Goal: Task Accomplishment & Management: Manage account settings

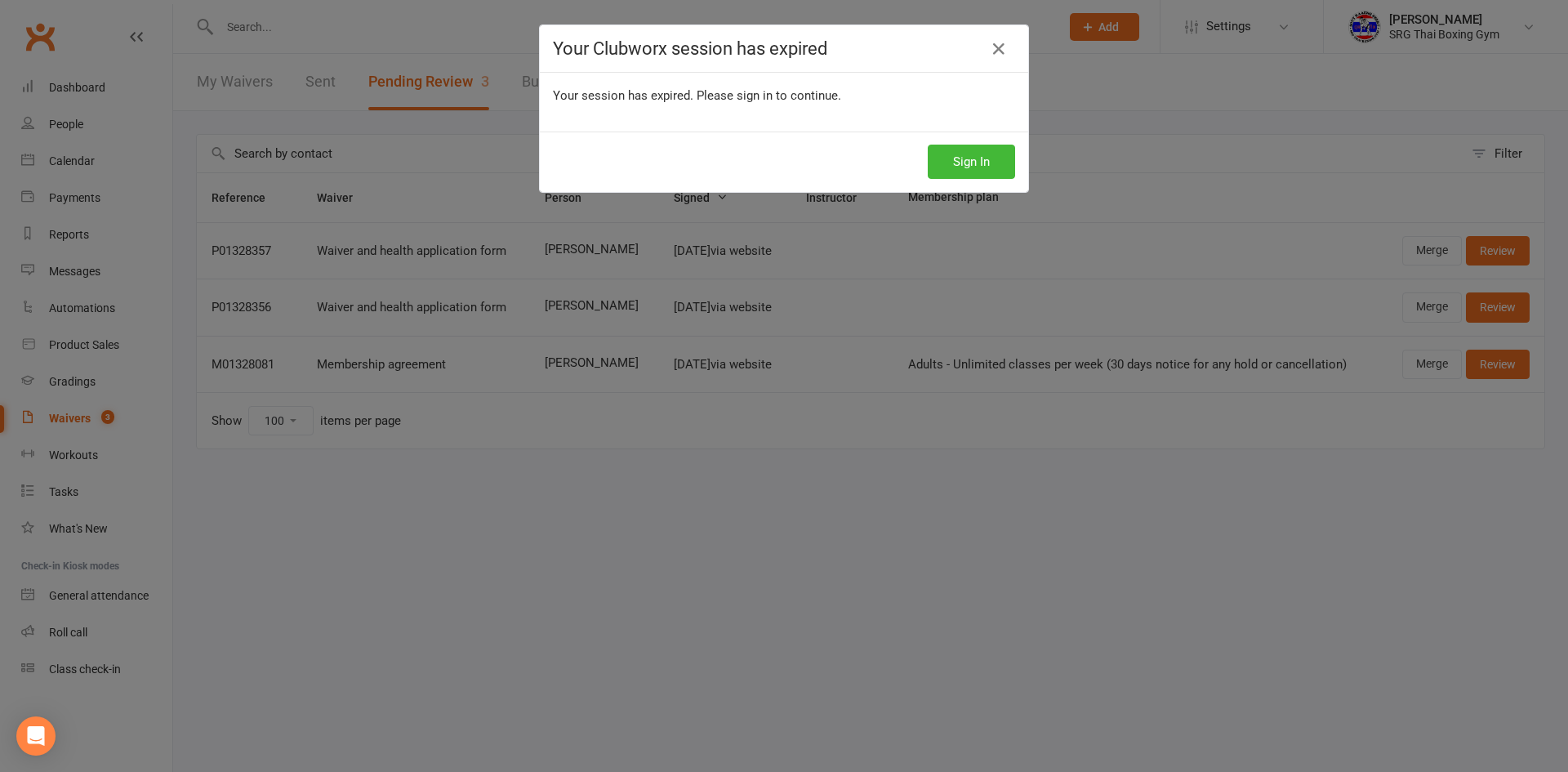
select select "100"
click at [953, 163] on button "Sign In" at bounding box center [970, 162] width 87 height 34
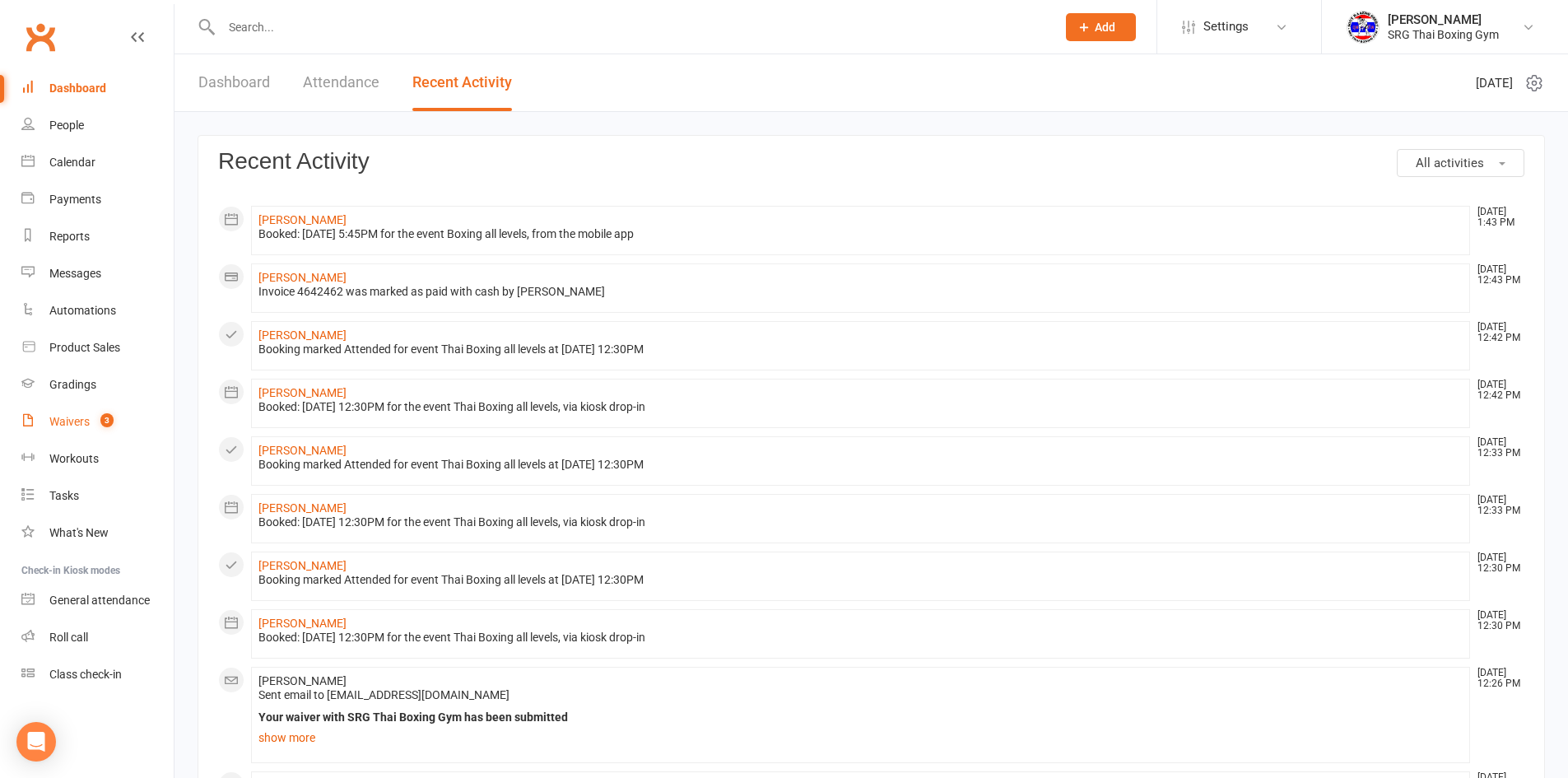
click at [70, 427] on div "Waivers" at bounding box center [70, 422] width 41 height 14
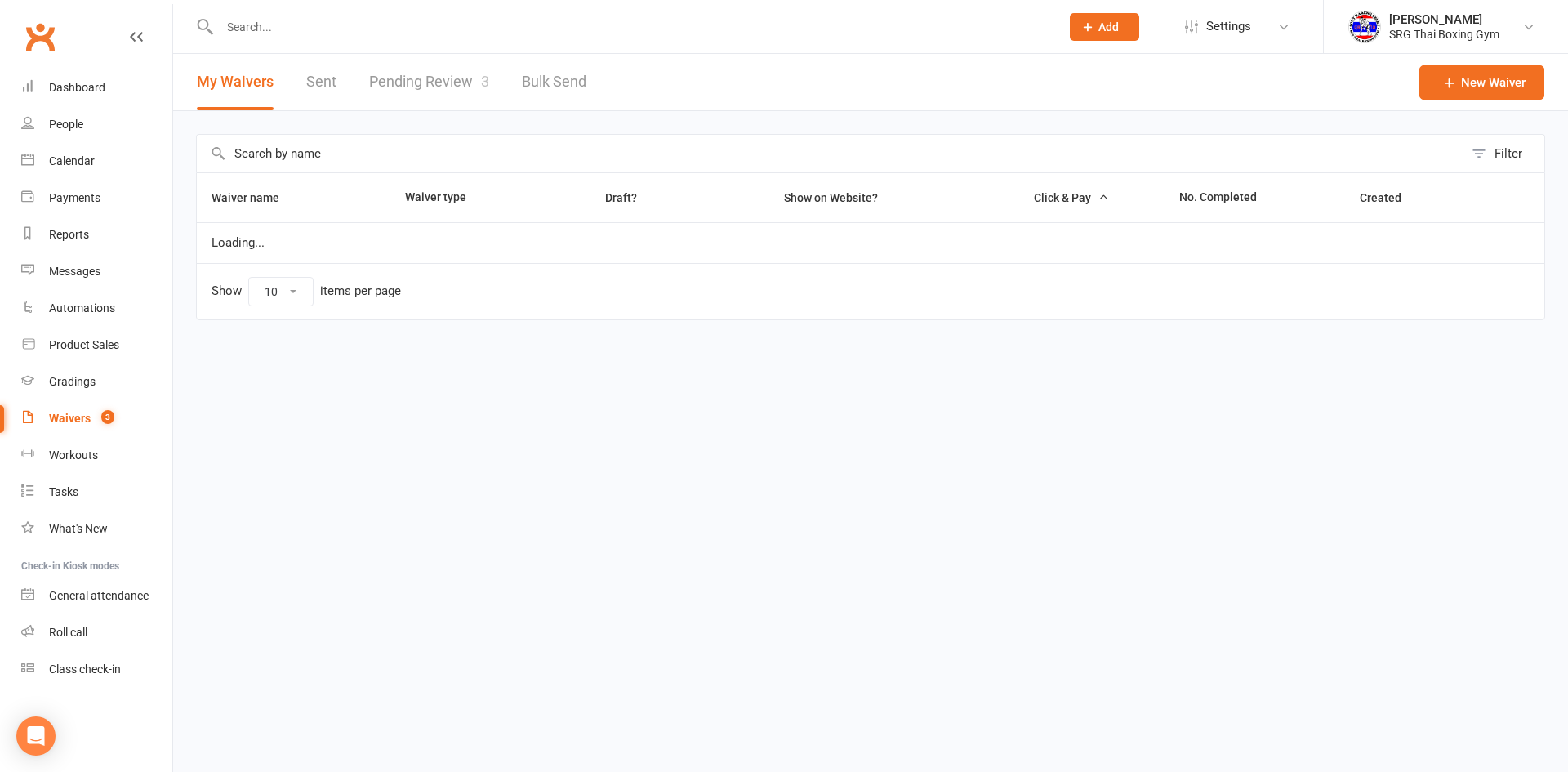
click at [438, 74] on link "Pending Review 3" at bounding box center [428, 81] width 120 height 57
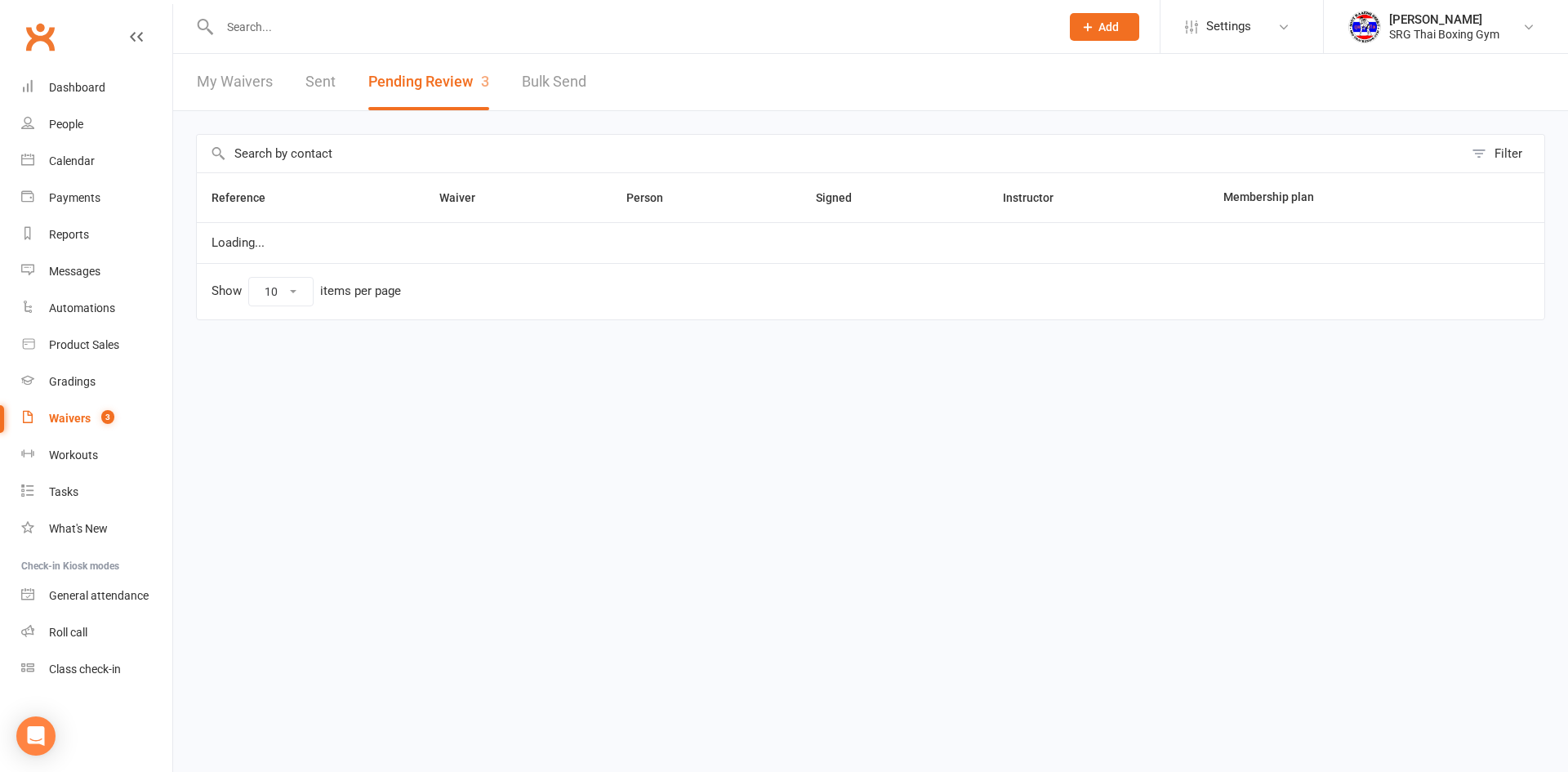
select select "100"
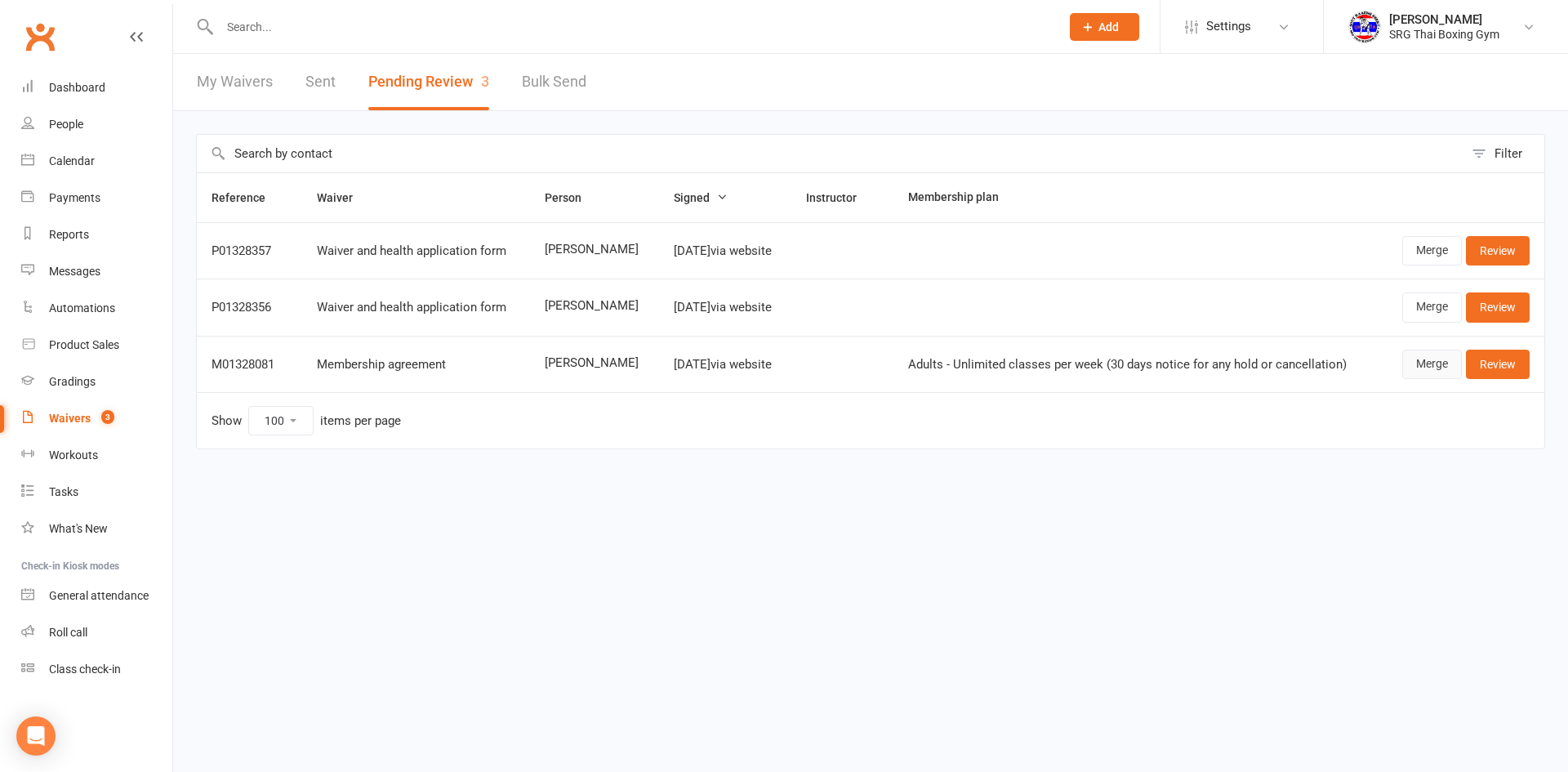
click at [1431, 367] on link "Merge" at bounding box center [1432, 364] width 59 height 30
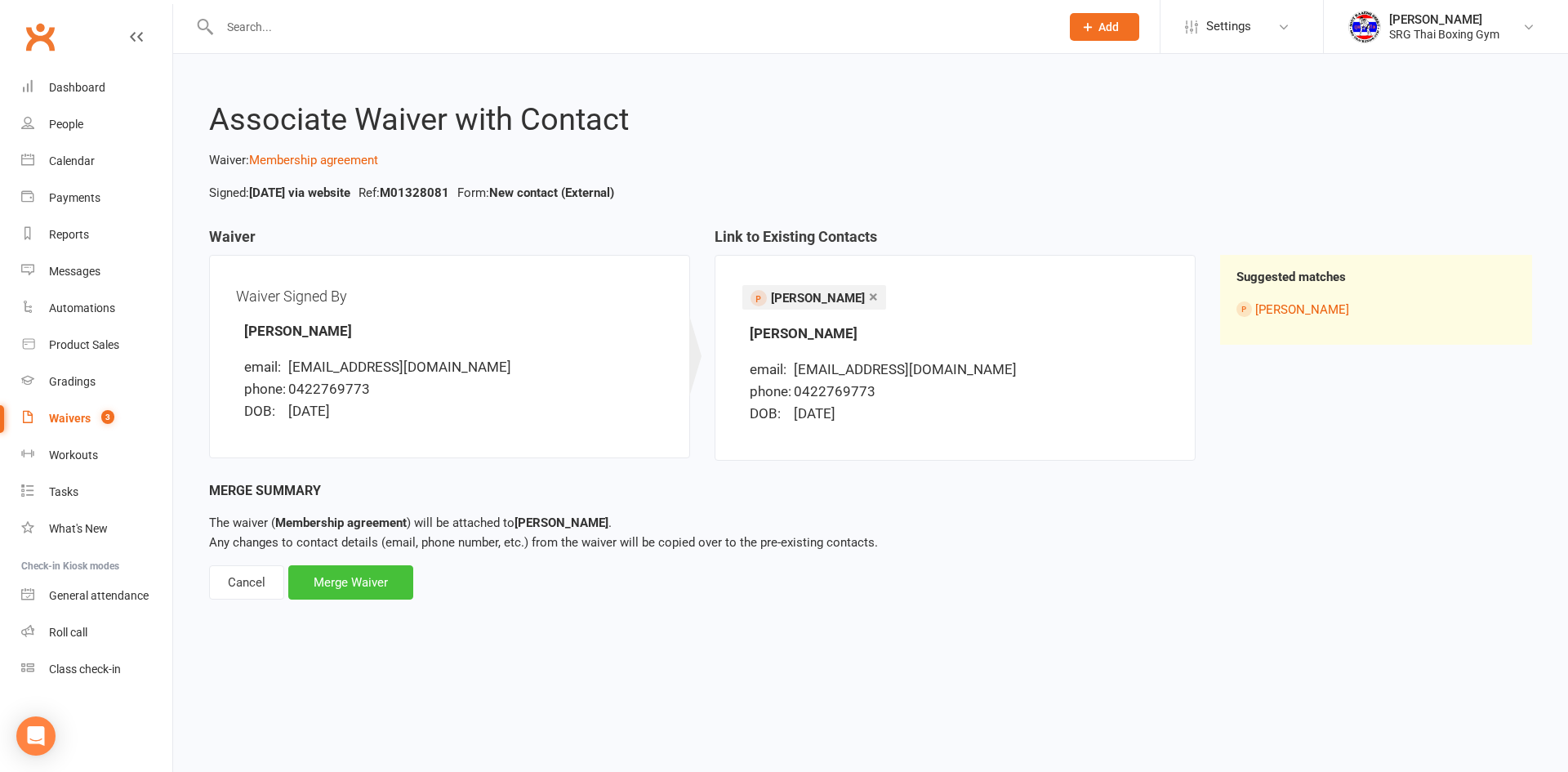
click at [352, 579] on div "Merge Waiver" at bounding box center [351, 582] width 125 height 34
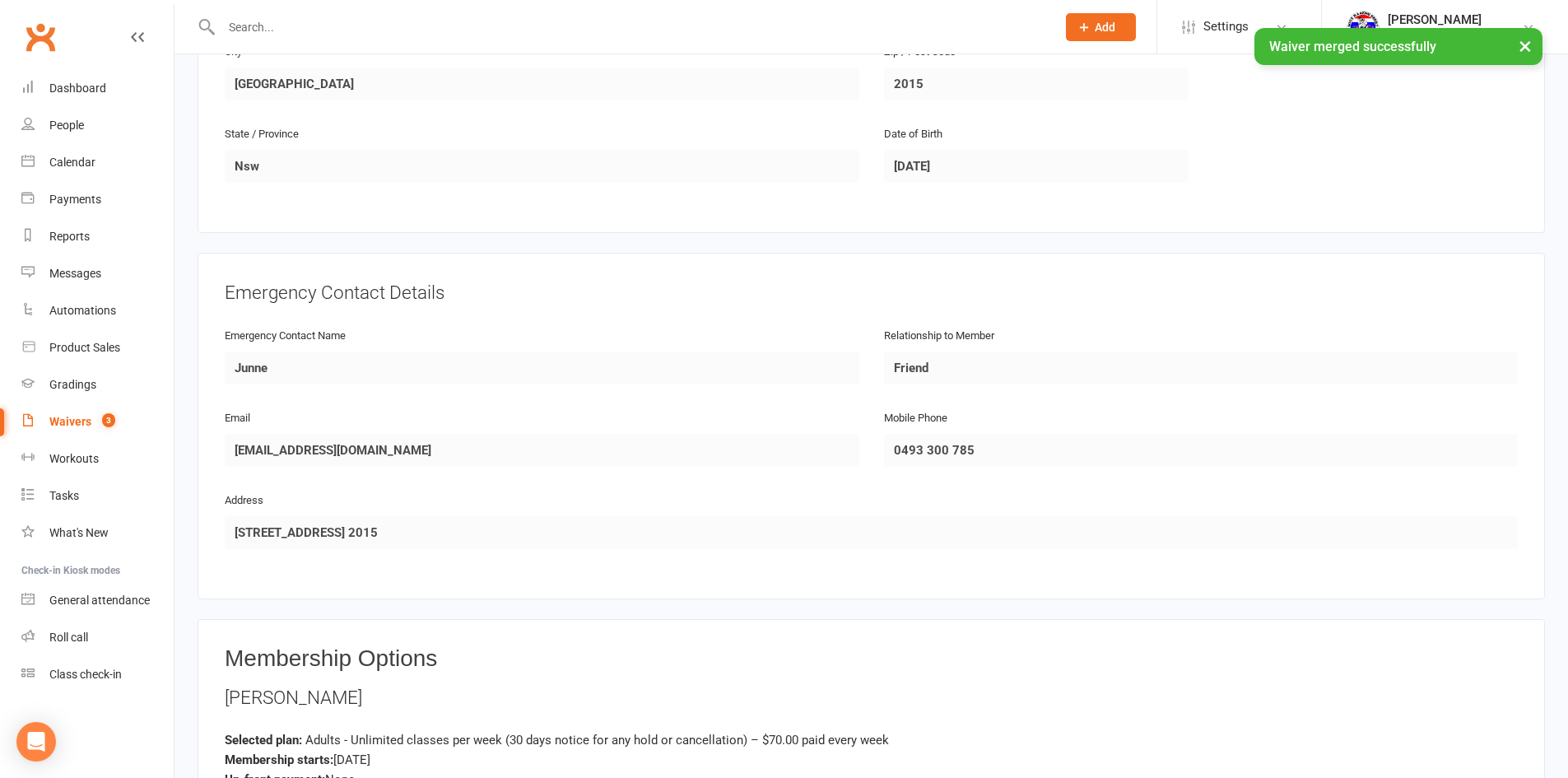
scroll to position [823, 0]
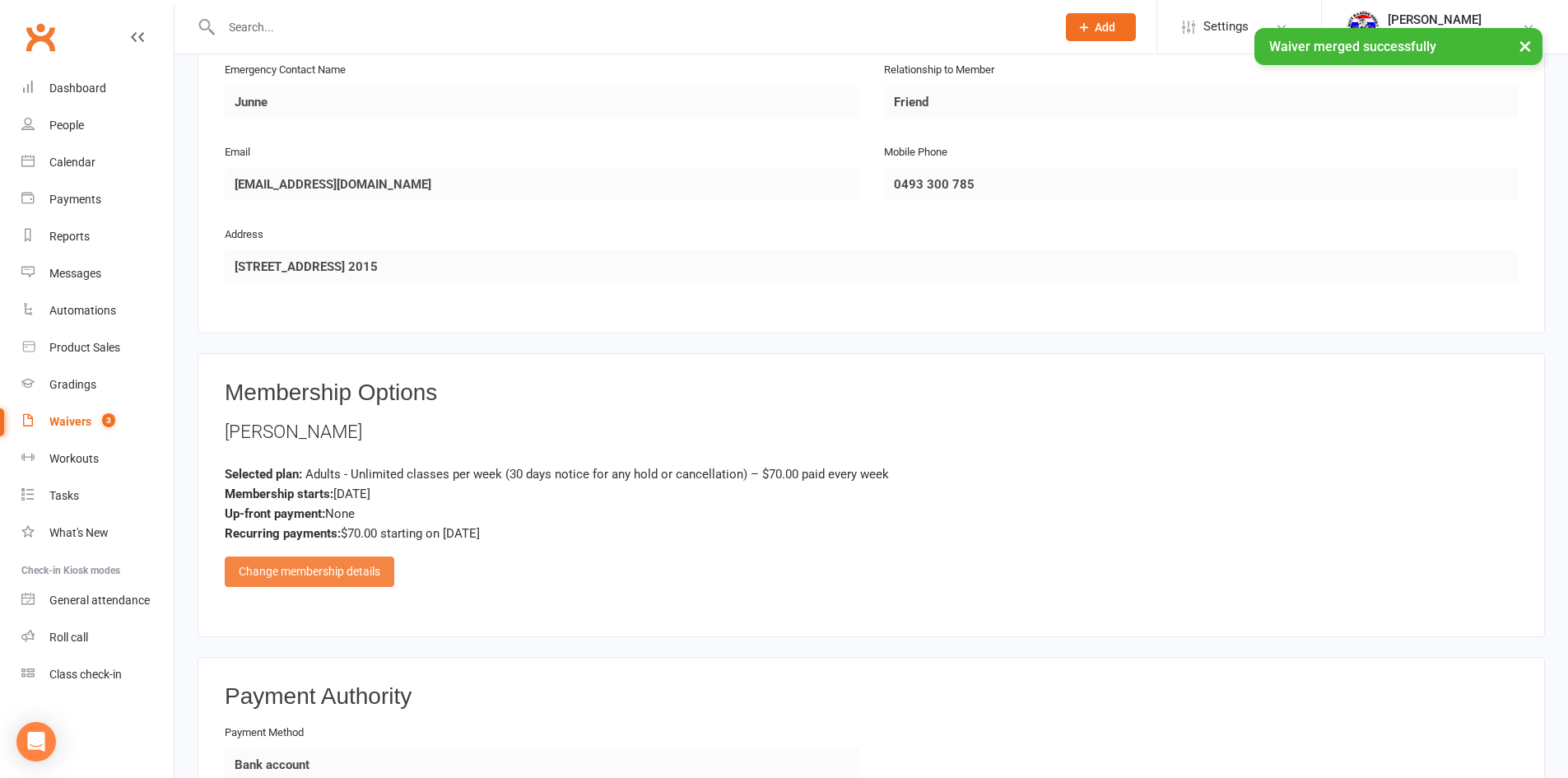
click at [318, 572] on div "Change membership details" at bounding box center [310, 570] width 170 height 30
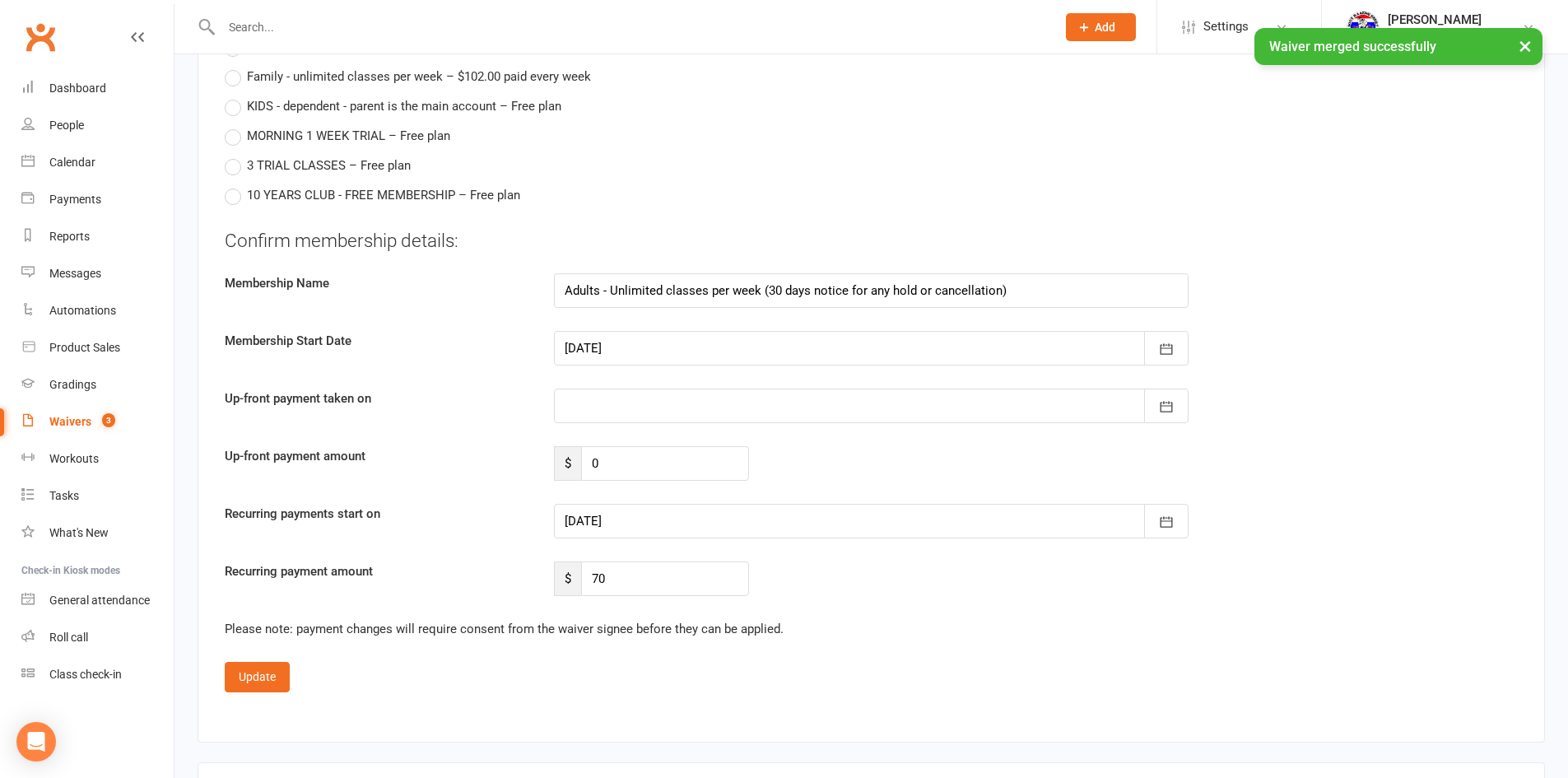
scroll to position [1728, 0]
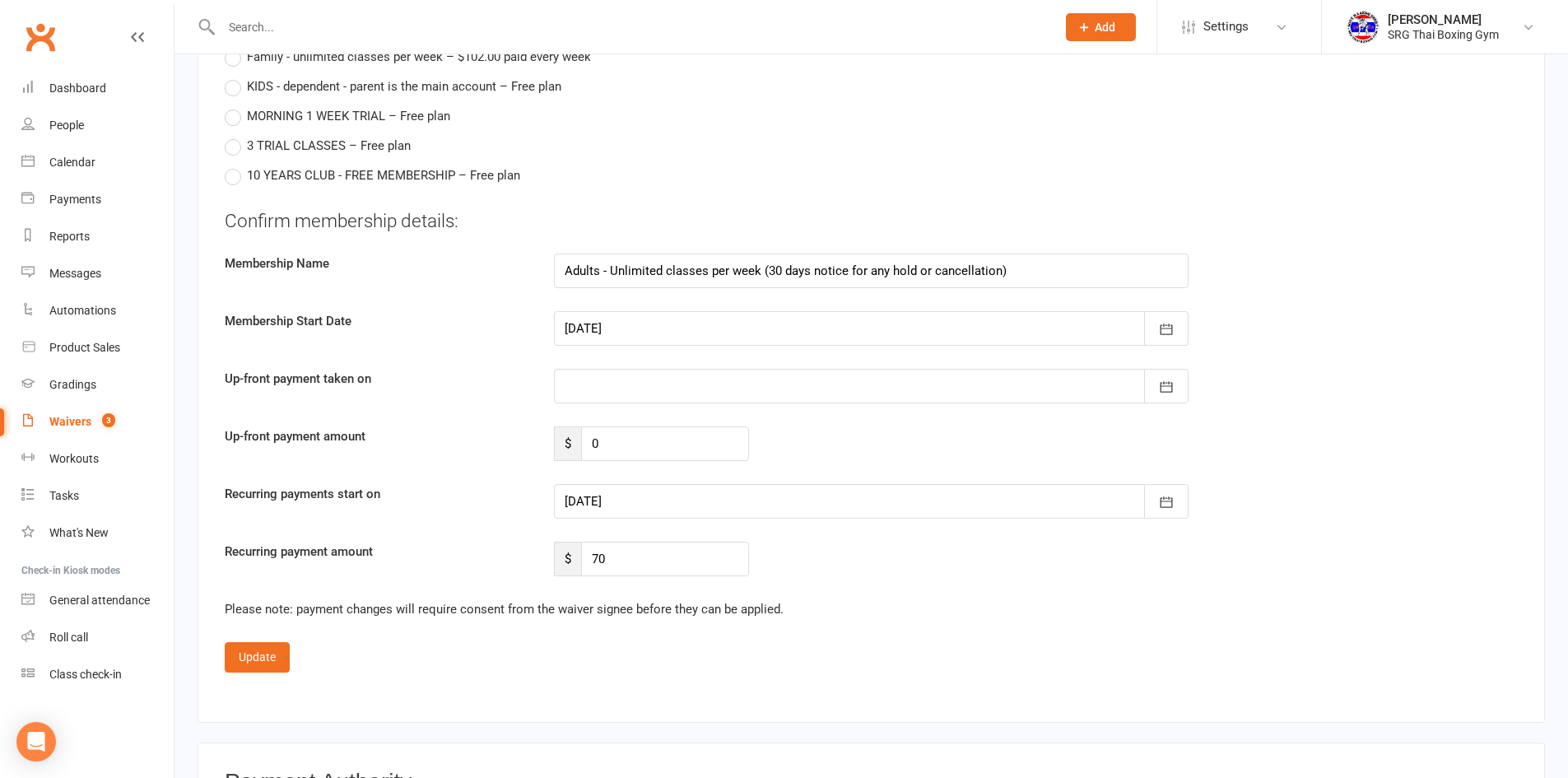
click at [608, 333] on div at bounding box center [871, 328] width 634 height 35
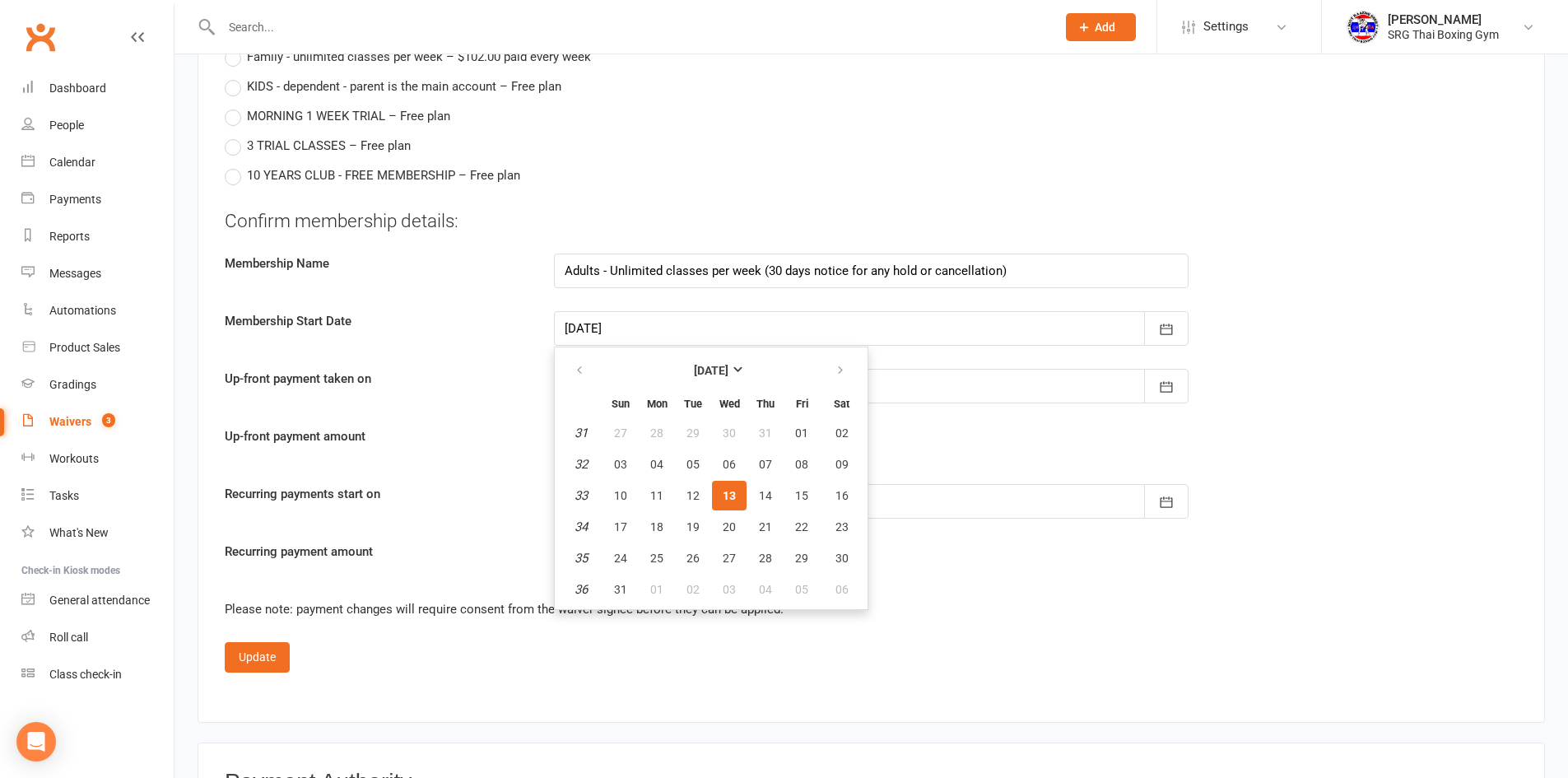
click at [736, 493] on button "13" at bounding box center [729, 495] width 35 height 30
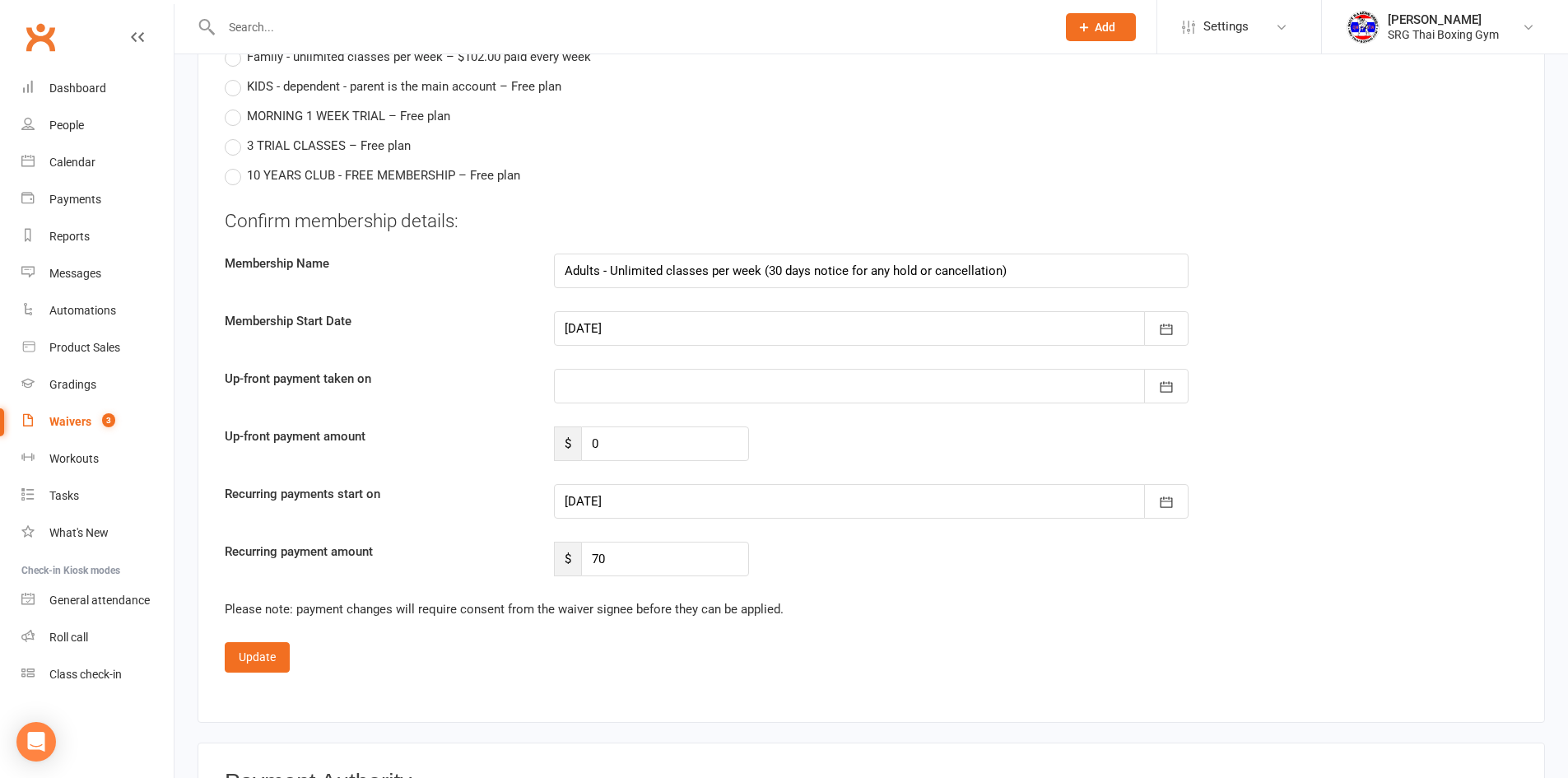
click at [629, 505] on div at bounding box center [871, 501] width 634 height 35
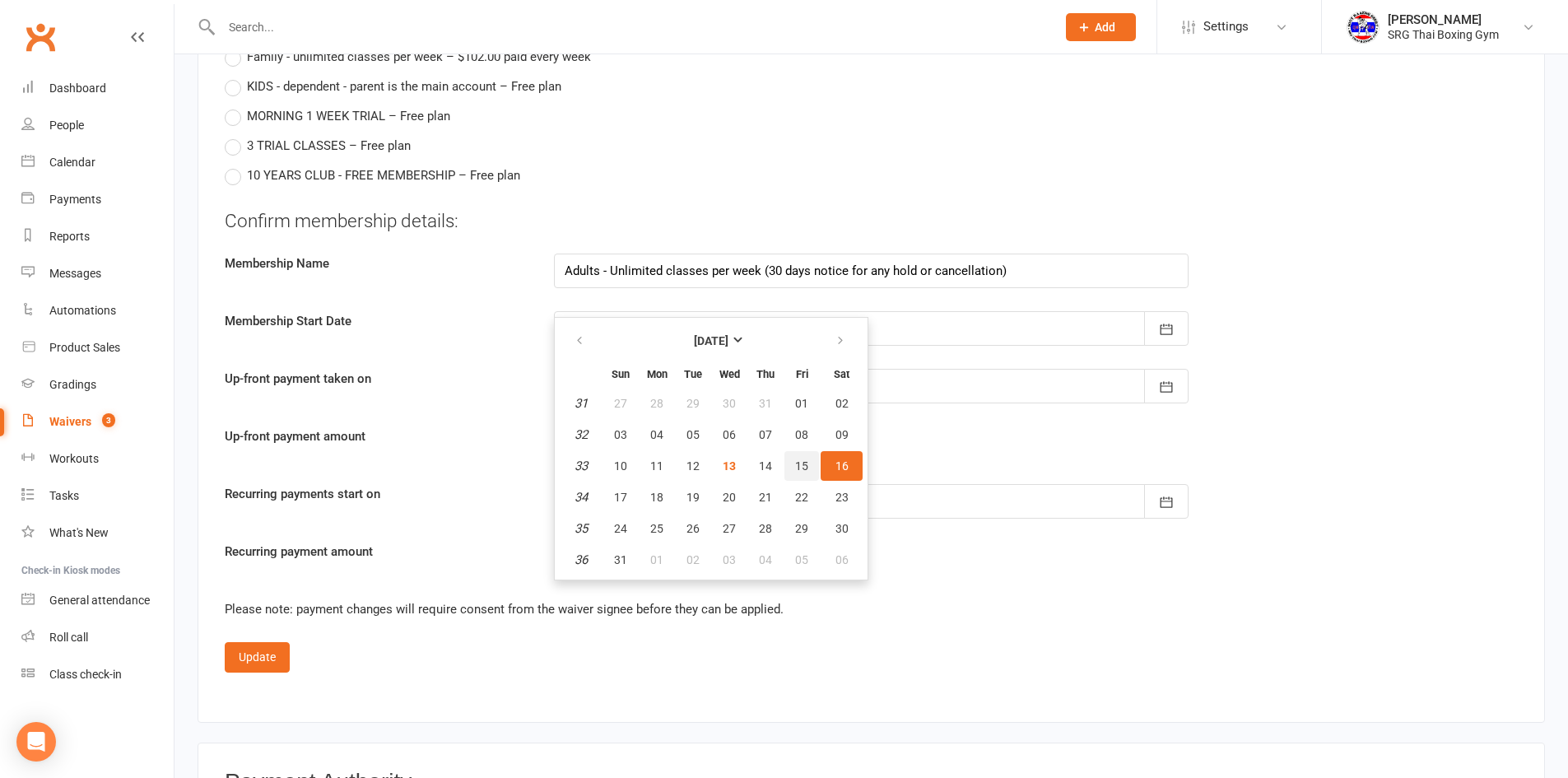
click at [809, 466] on button "15" at bounding box center [801, 465] width 35 height 30
type input "[DATE]"
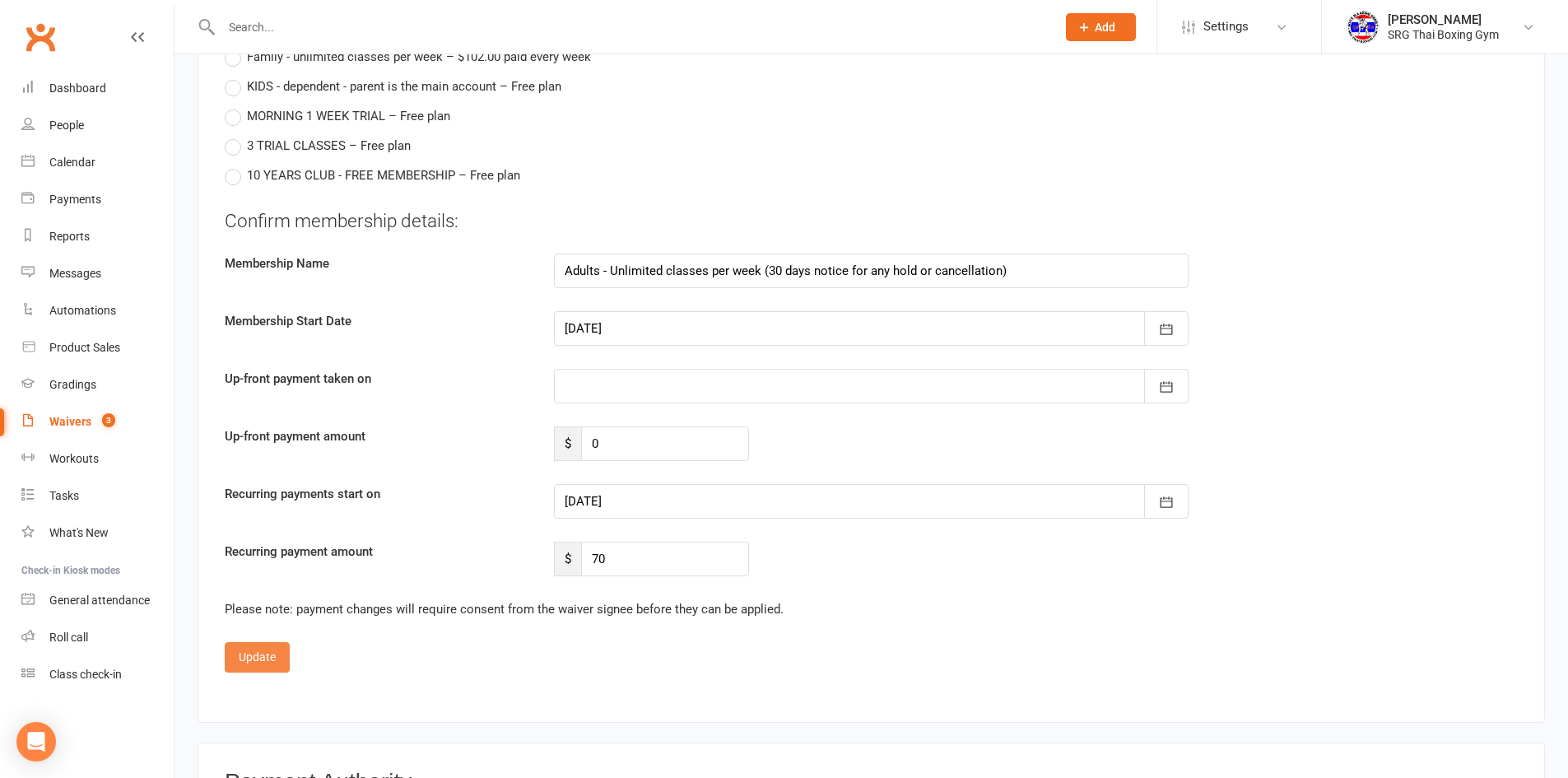
click at [264, 668] on button "Update" at bounding box center [257, 656] width 65 height 30
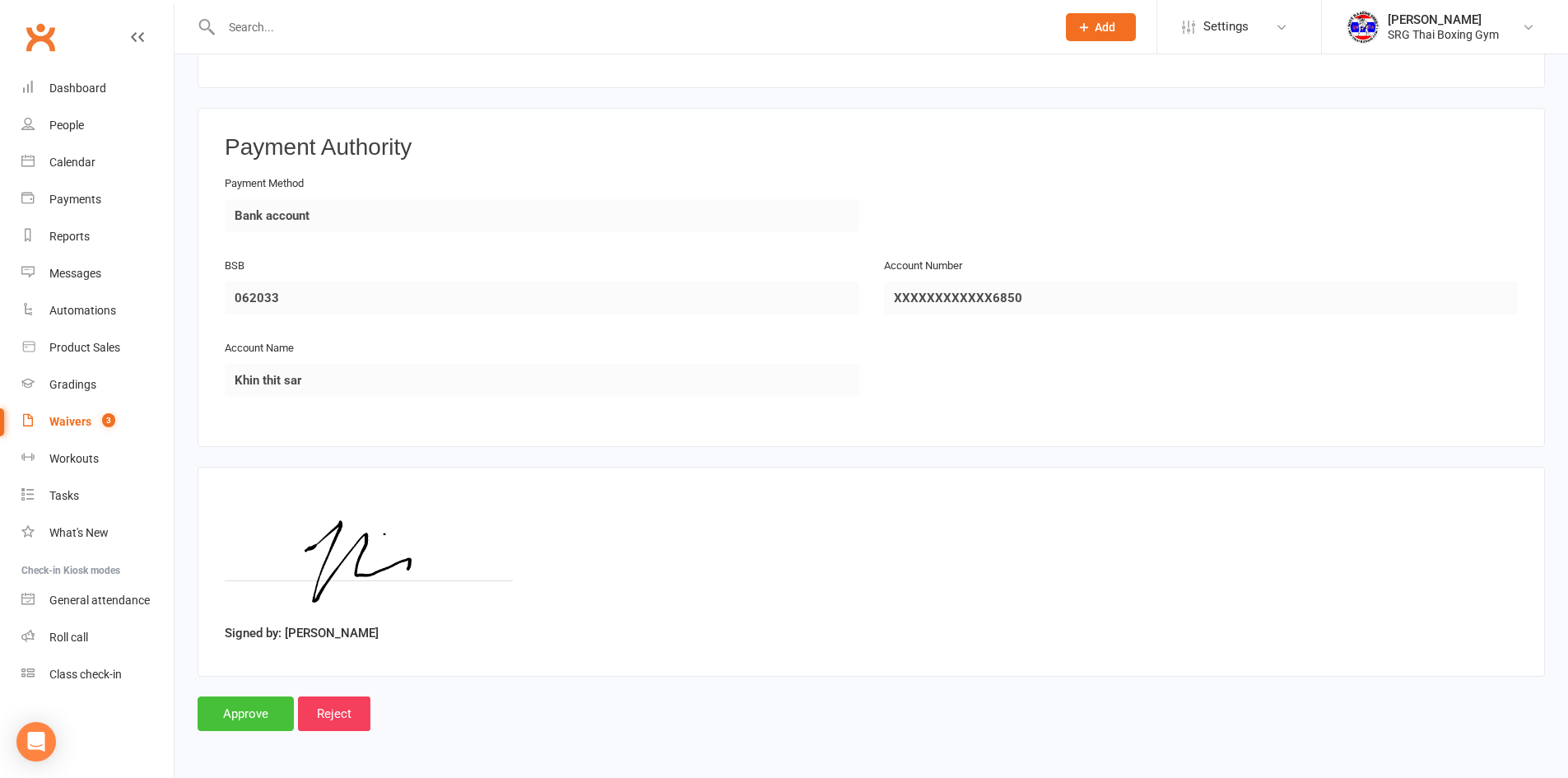
click at [275, 701] on input "Approve" at bounding box center [246, 713] width 97 height 35
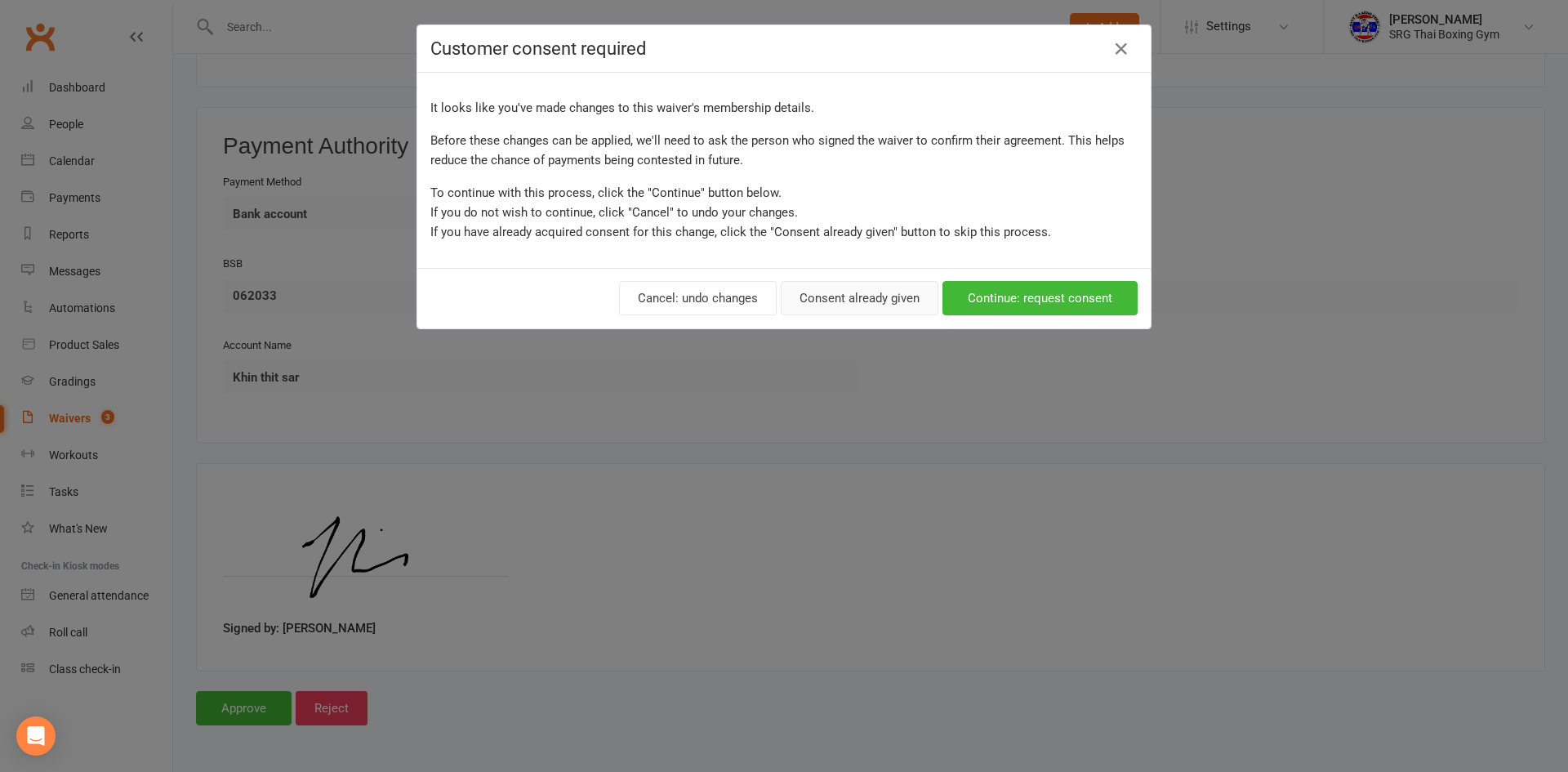
click at [871, 288] on button "Consent already given" at bounding box center [859, 298] width 158 height 34
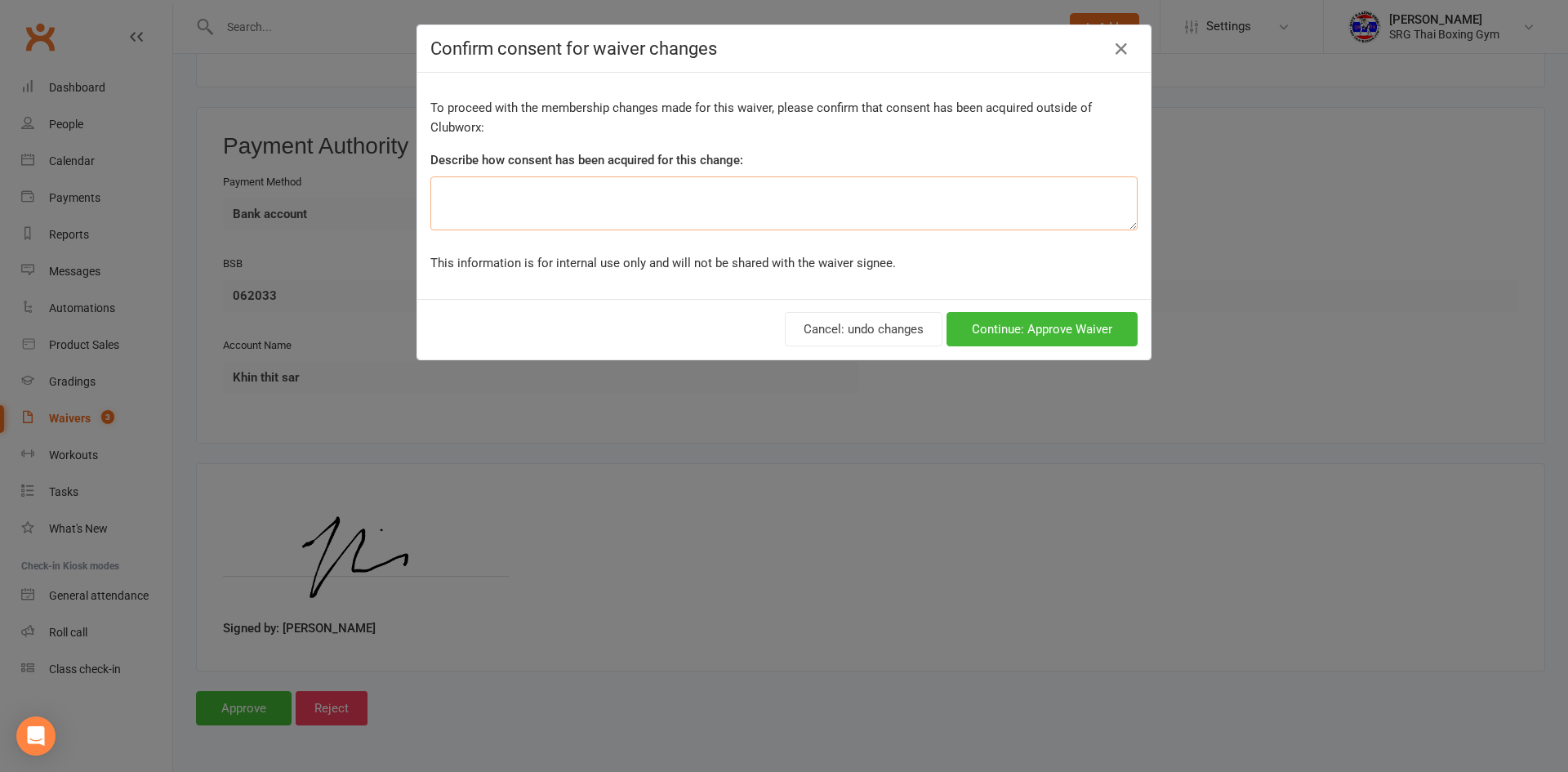
click at [809, 191] on textarea at bounding box center [784, 203] width 707 height 54
type textarea "a"
type textarea "All payments are taken on Fridays"
click at [1036, 327] on button "Continue: Approve Waiver" at bounding box center [1041, 329] width 191 height 34
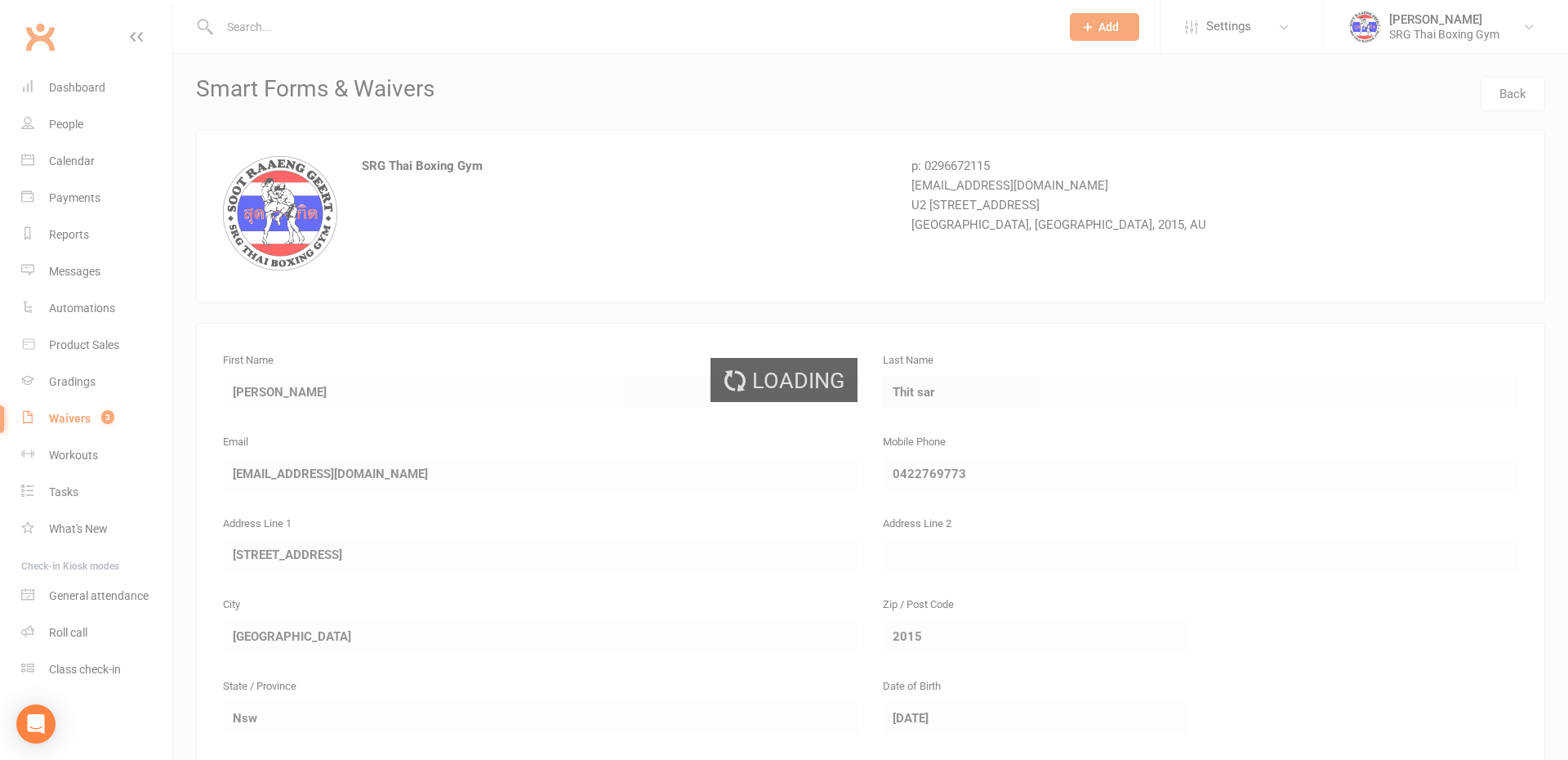
select select "100"
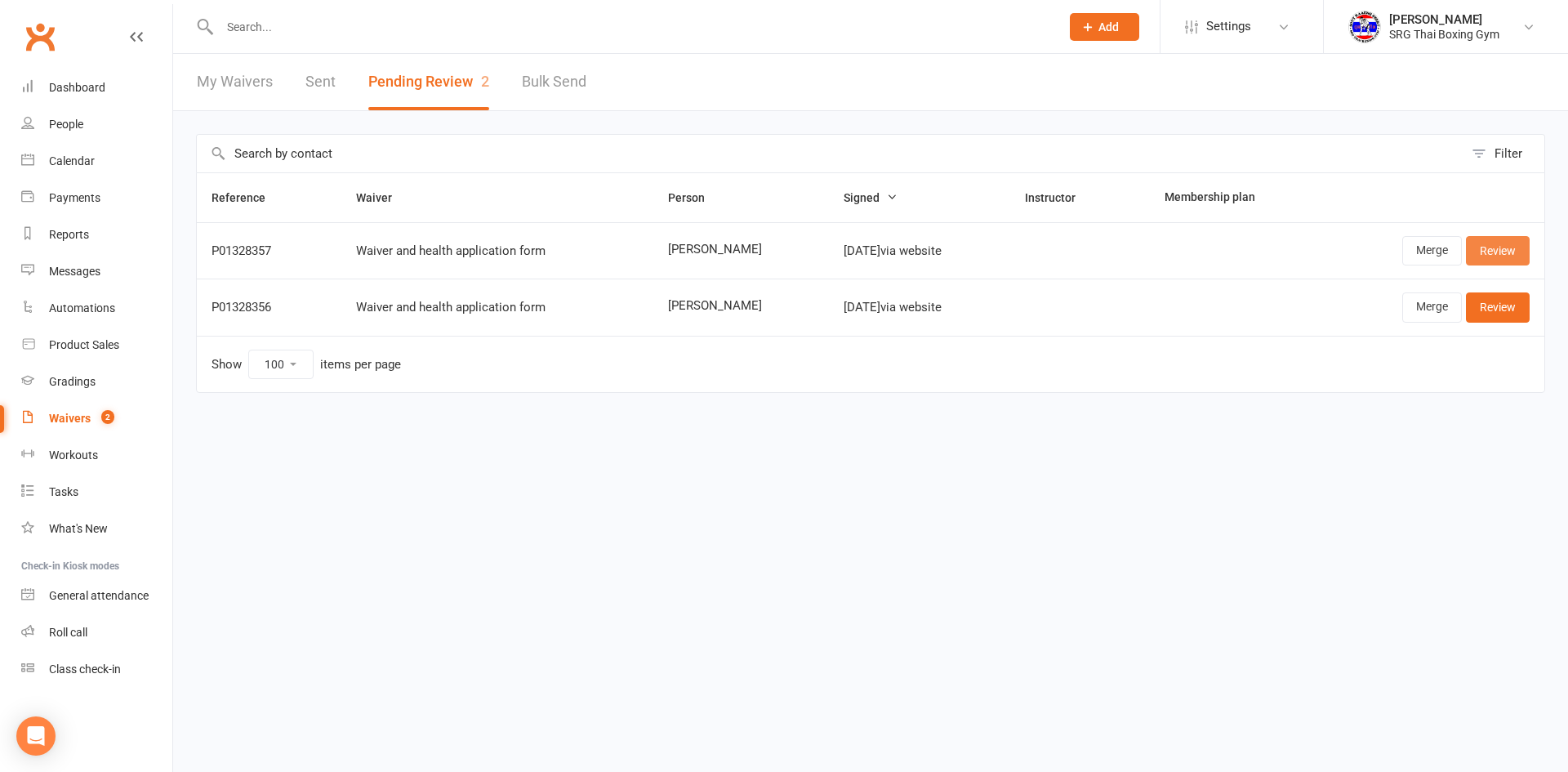
click at [1497, 251] on link "Review" at bounding box center [1497, 250] width 63 height 30
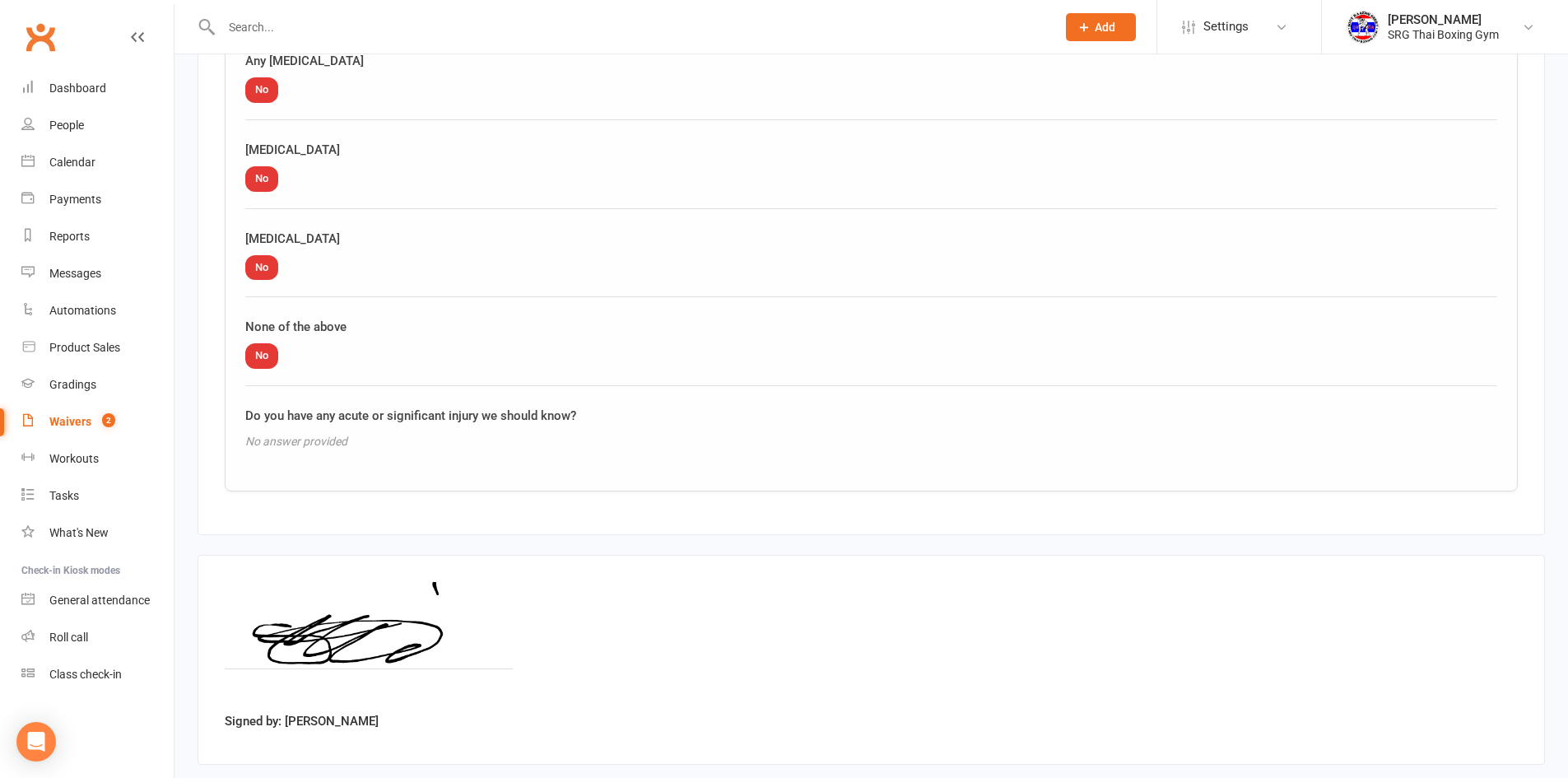
scroll to position [1940, 0]
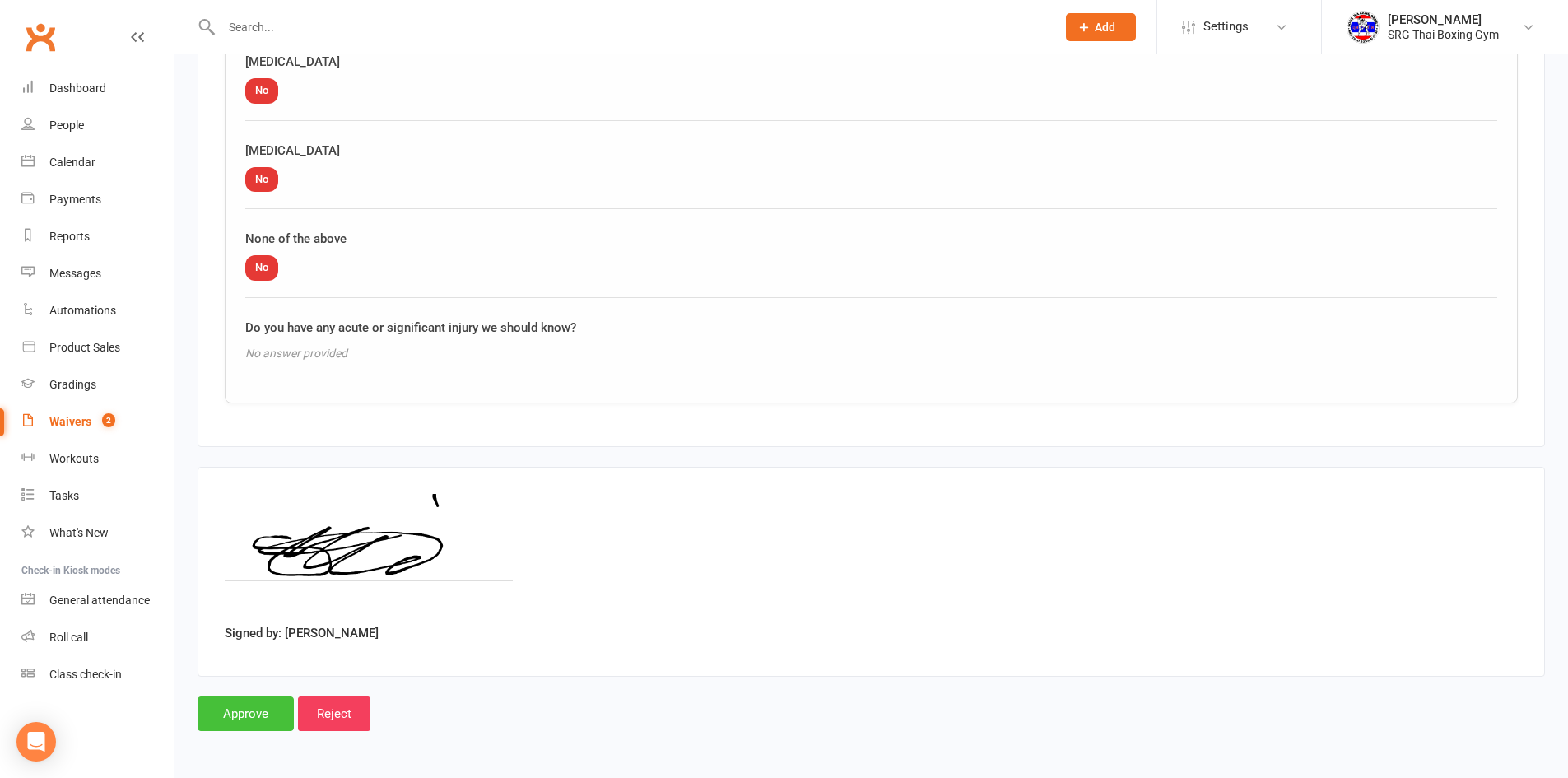
click at [265, 706] on input "Approve" at bounding box center [246, 713] width 97 height 35
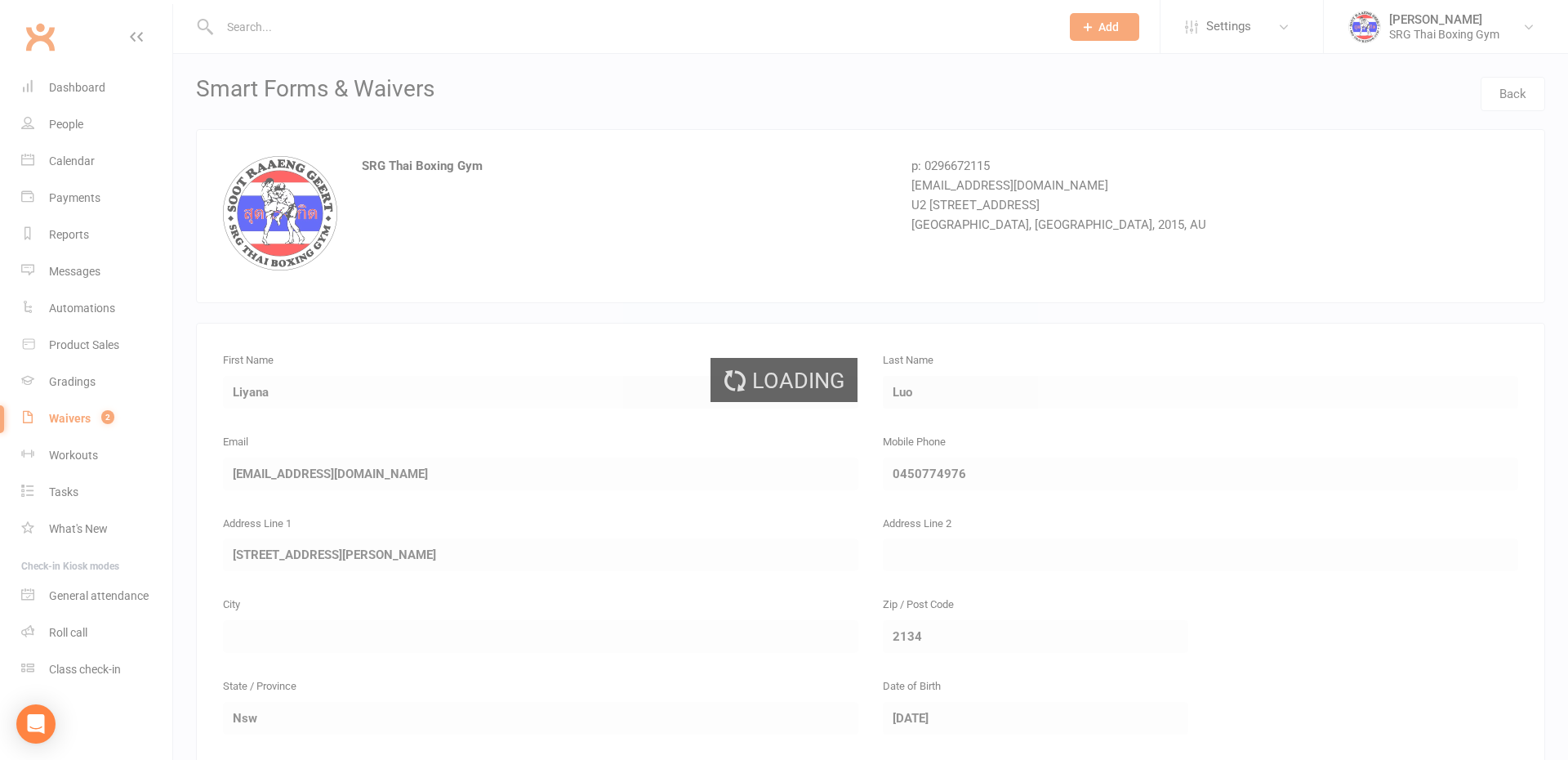
select select "100"
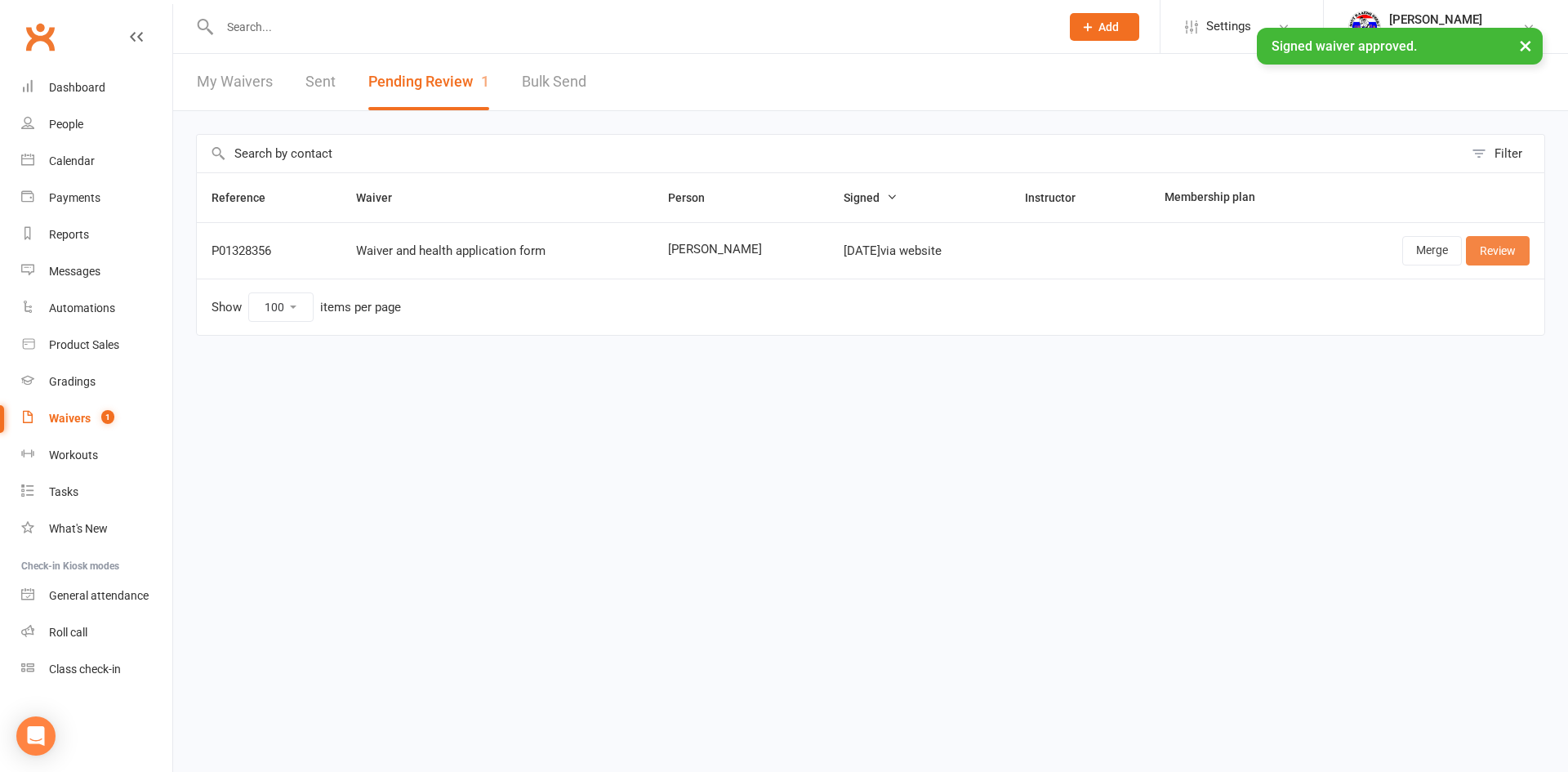
click at [1498, 254] on link "Review" at bounding box center [1497, 250] width 63 height 30
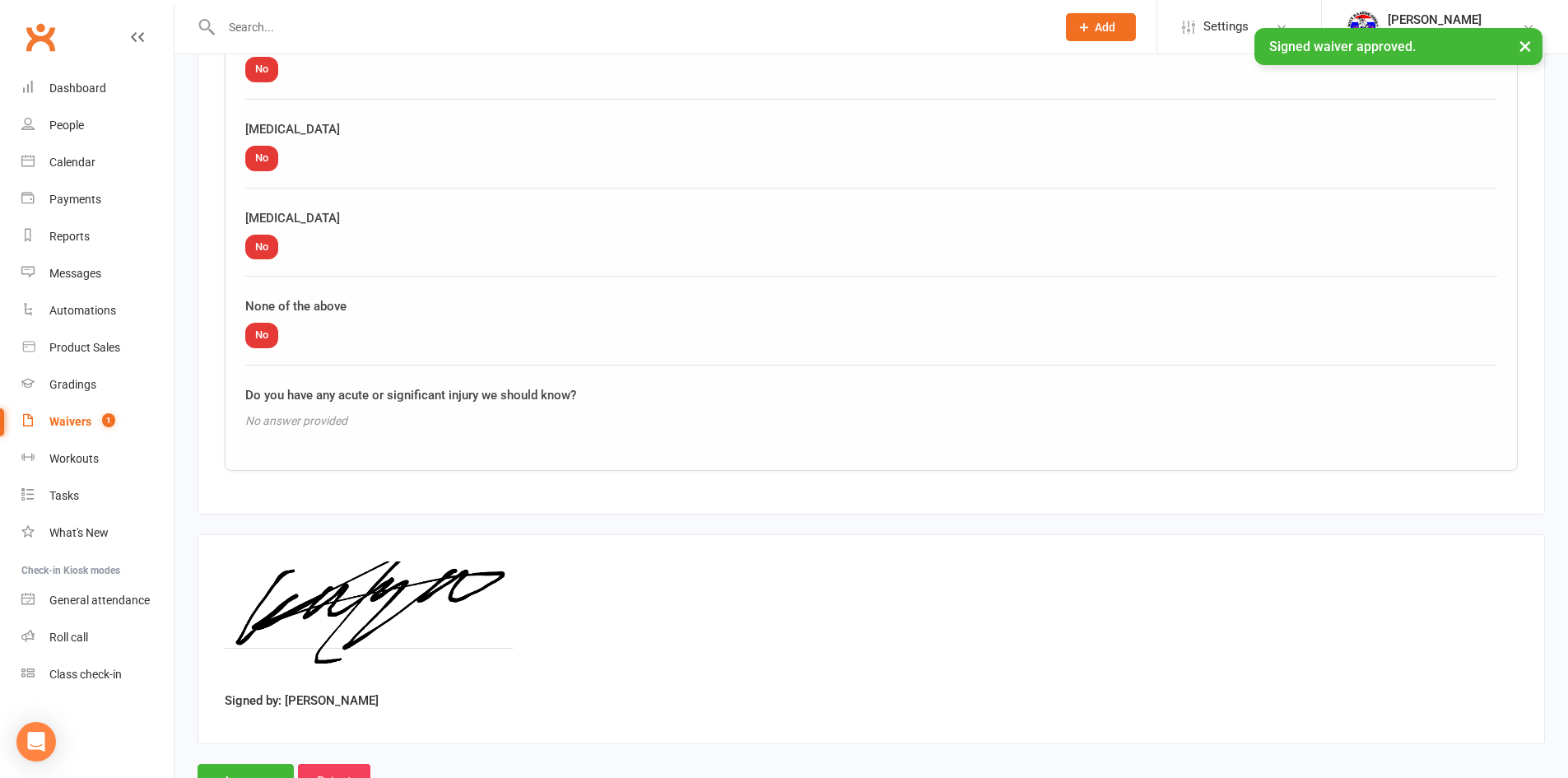
scroll to position [1940, 0]
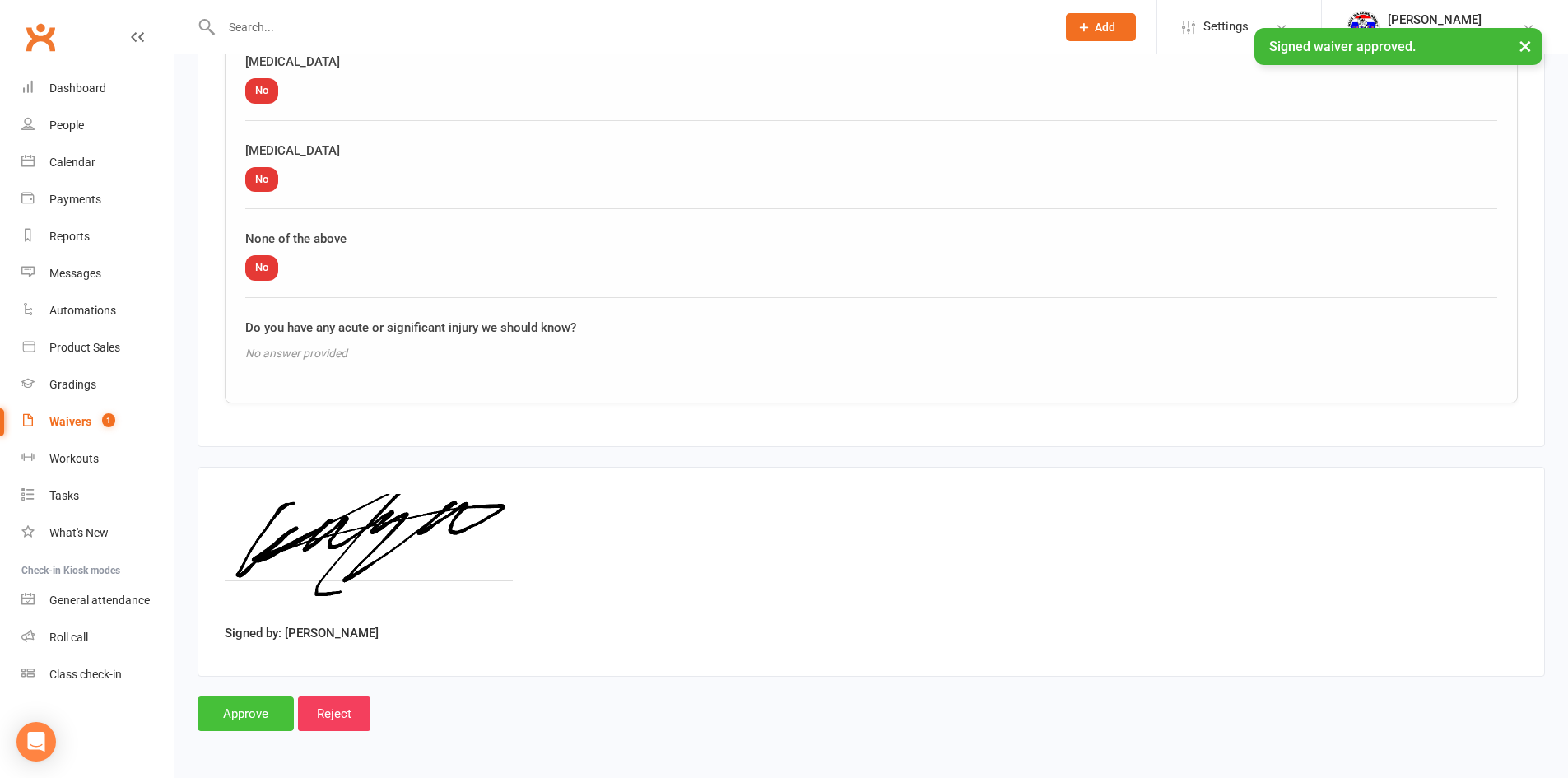
click at [259, 710] on input "Approve" at bounding box center [246, 713] width 97 height 35
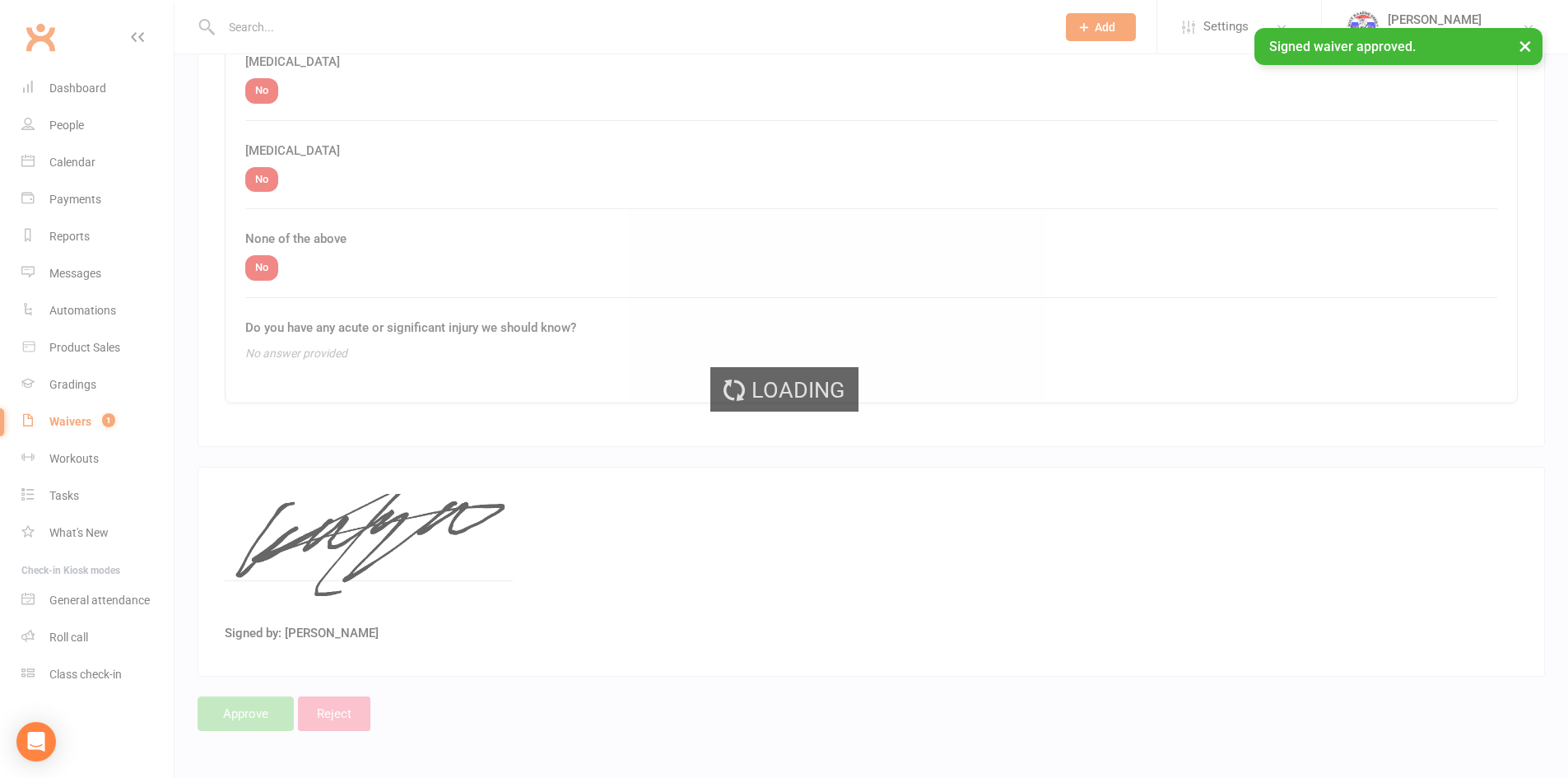
select select "100"
